Goal: Contribute content

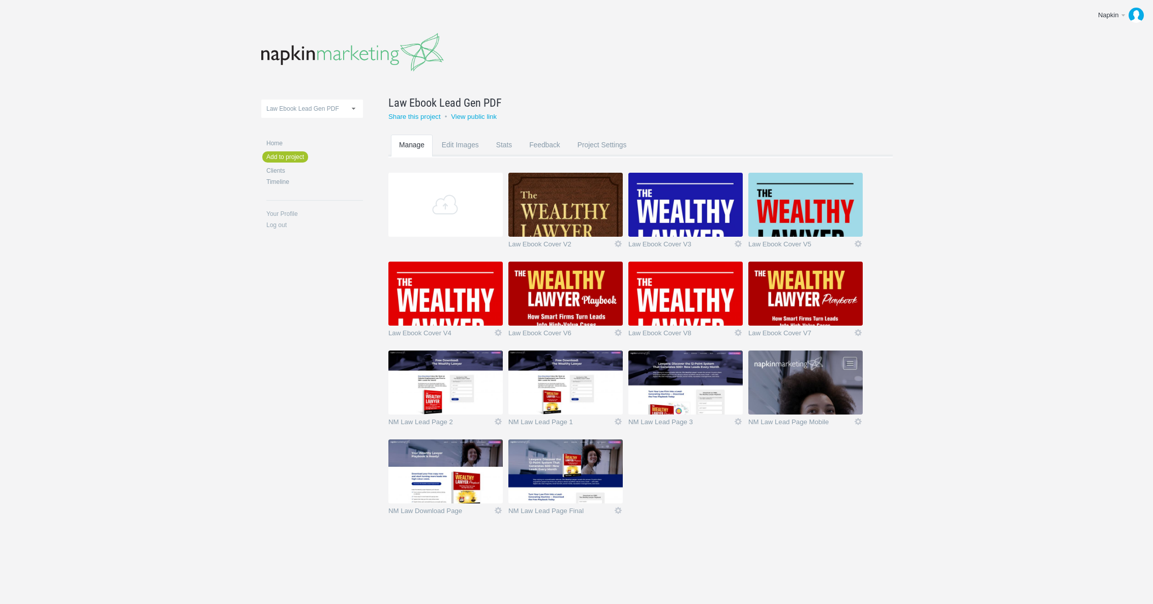
click at [1043, 322] on body "Napkin Edit profile Log out Upload 11-1 & 11-2 2016 eNews Redesign 2021 Templat…" at bounding box center [576, 302] width 1153 height 604
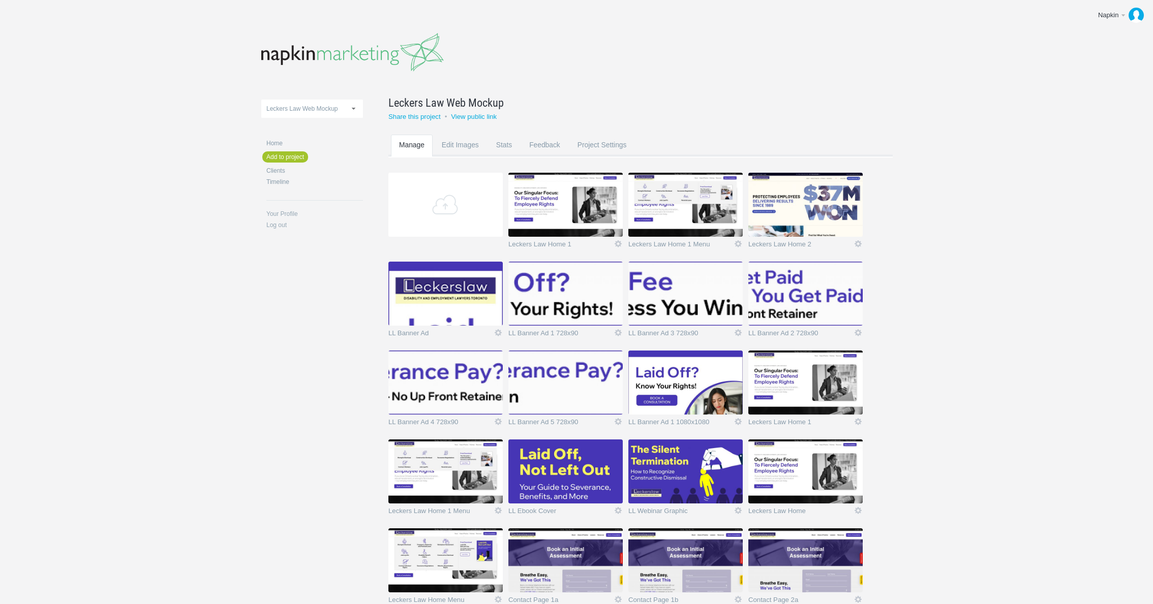
click at [296, 295] on div "11-1 & 11-2 2016 eNews Redesign 2021 Templates 2023 Templates 320pix_Mobile DL …" at bounding box center [576, 377] width 630 height 755
click at [456, 217] on link "Add" at bounding box center [445, 205] width 114 height 64
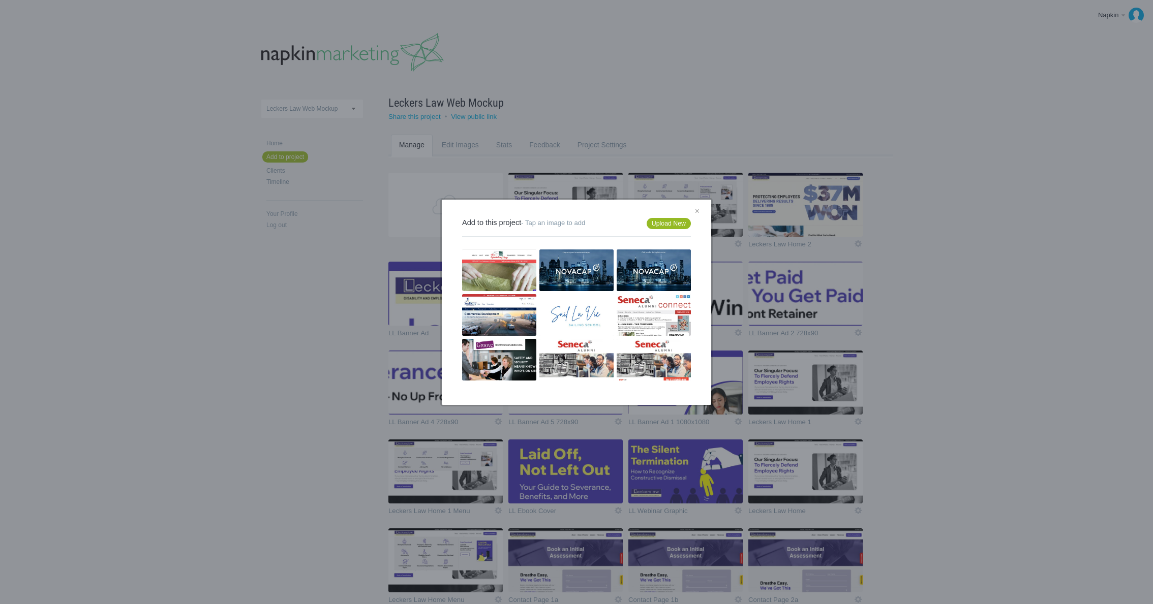
click at [666, 228] on link "Upload New" at bounding box center [668, 223] width 44 height 11
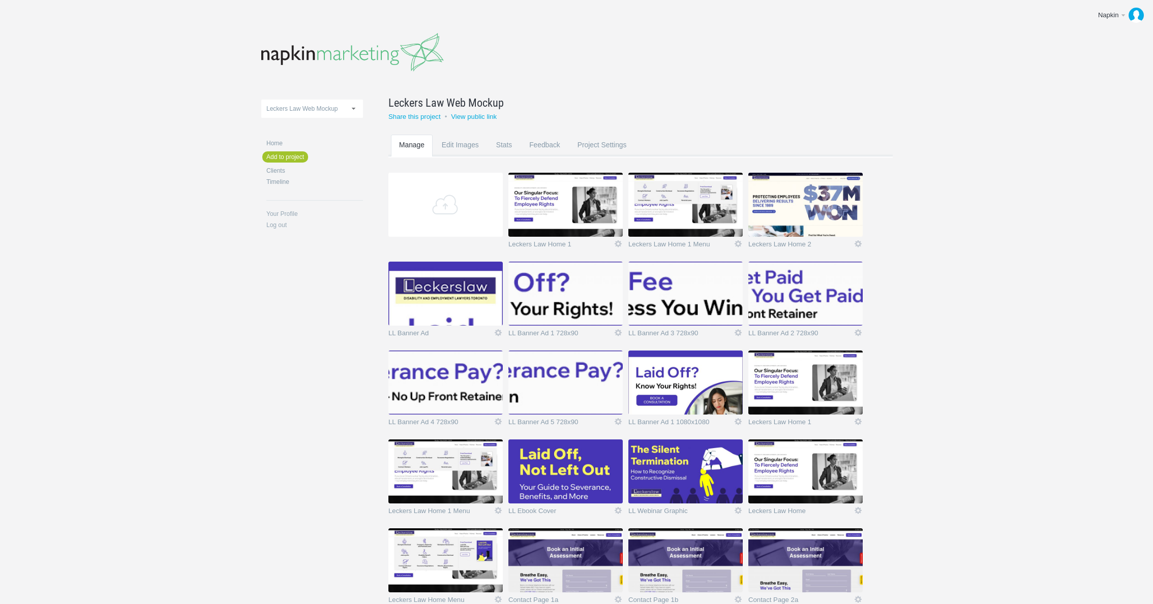
click at [872, 87] on div "11-1 & 11-2 2016 eNews Redesign 2021 Templates 2023 Templates 320pix_Mobile DL …" at bounding box center [576, 422] width 630 height 844
